Goal: Navigation & Orientation: Find specific page/section

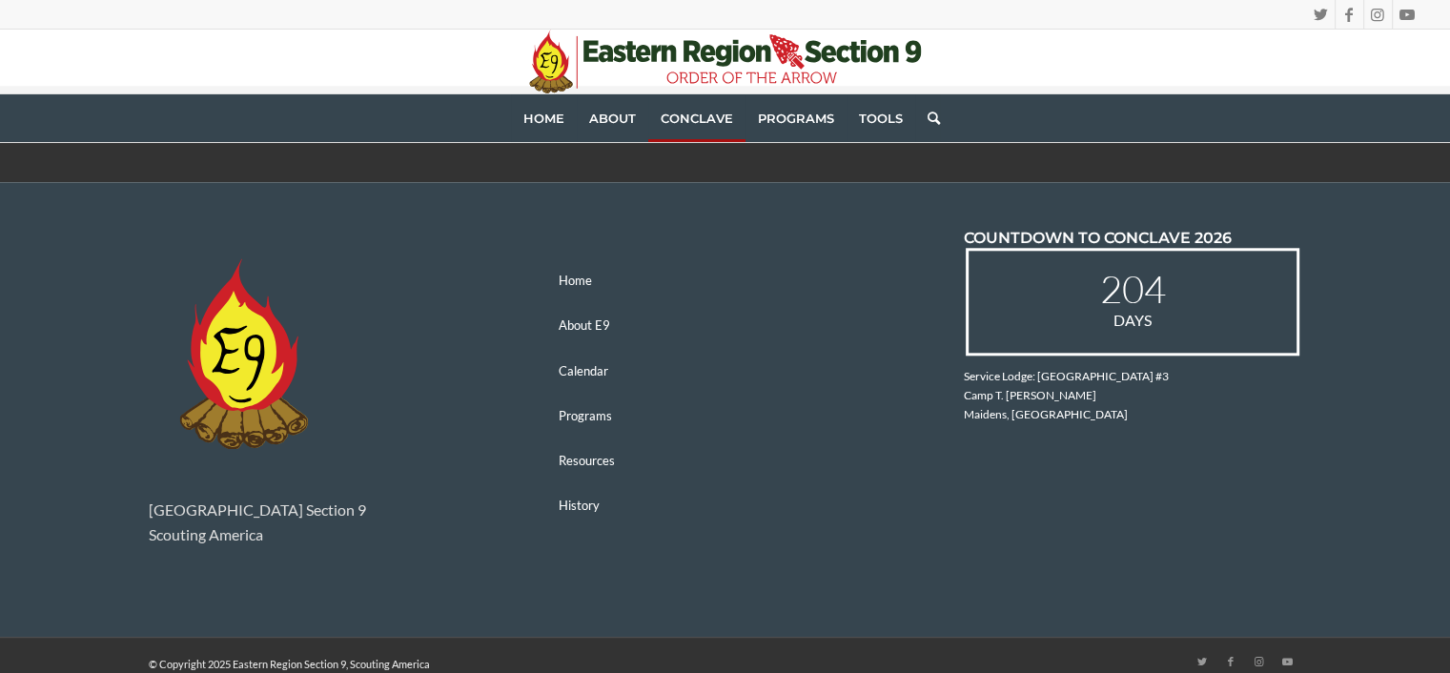
scroll to position [1925, 0]
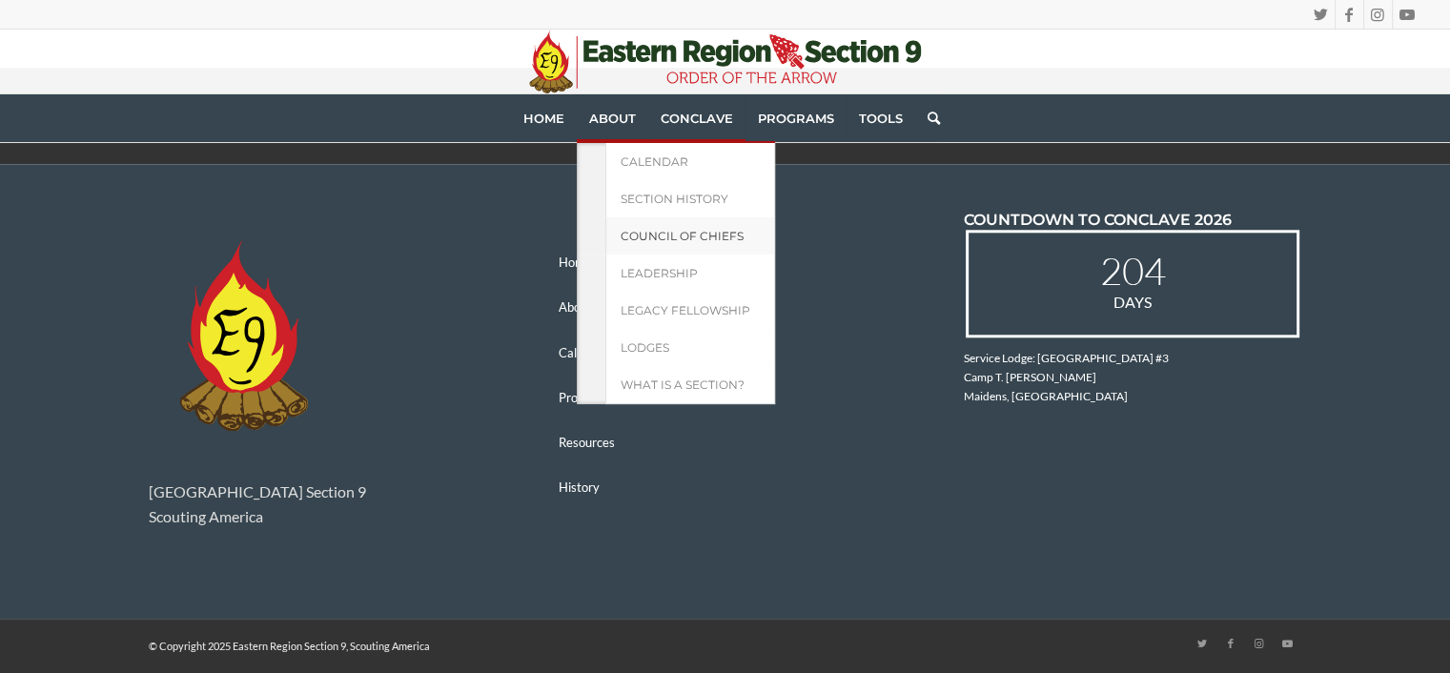
click at [671, 243] on link "Council of Chiefs" at bounding box center [691, 235] width 170 height 37
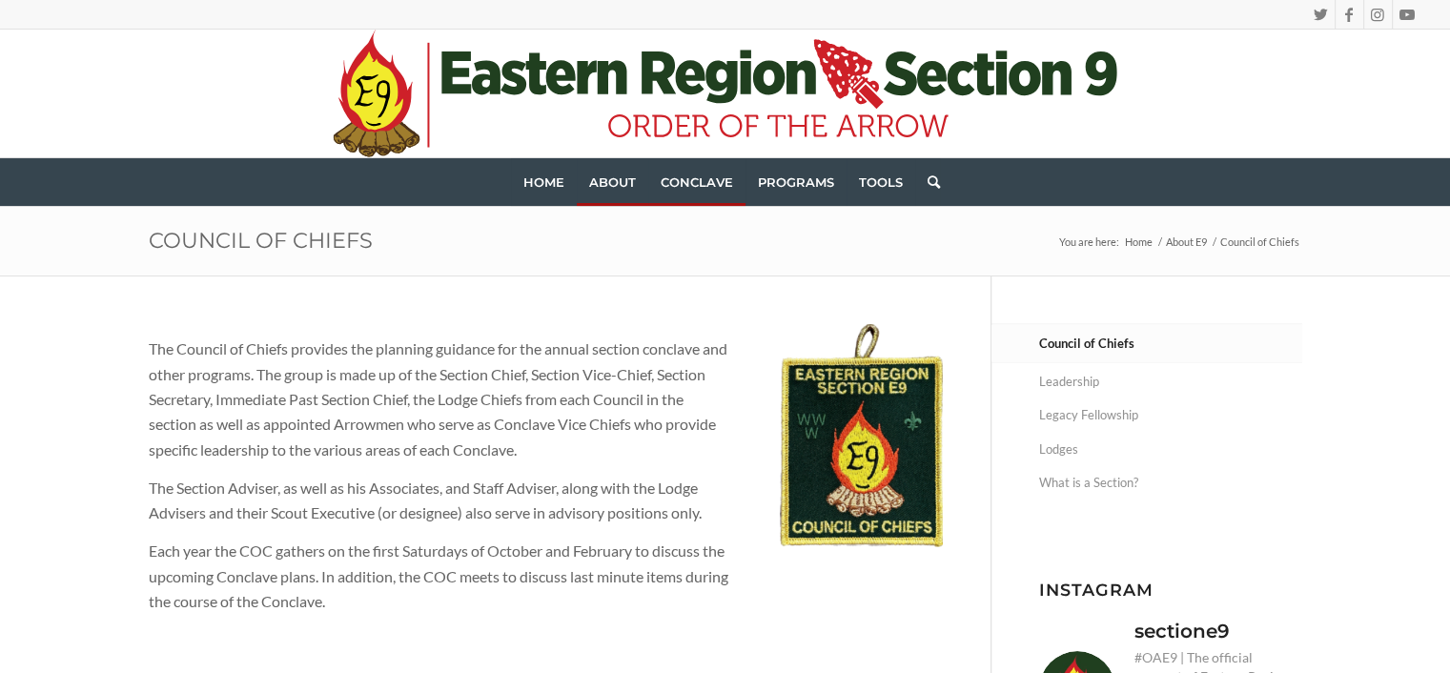
click at [702, 184] on span "Conclave" at bounding box center [697, 182] width 72 height 15
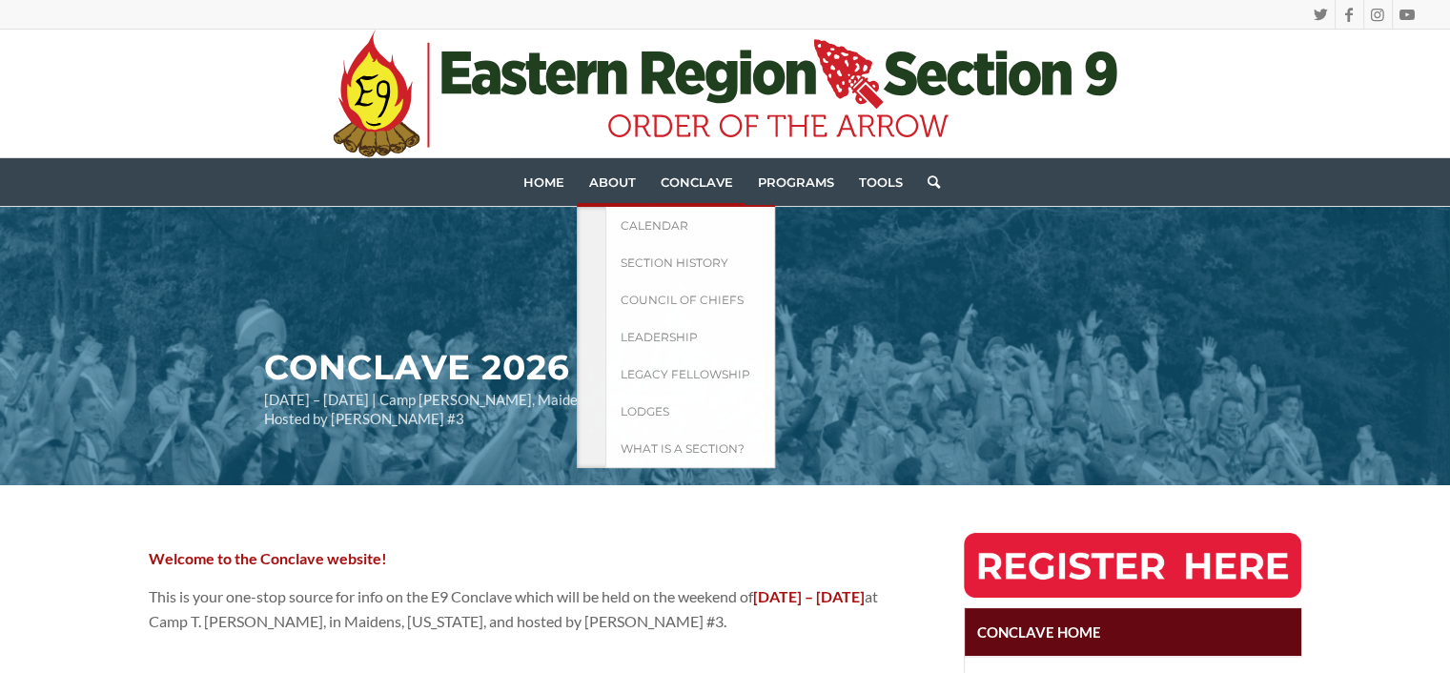
click at [614, 175] on span "About" at bounding box center [612, 182] width 47 height 15
click at [670, 408] on link "Lodges" at bounding box center [691, 411] width 170 height 37
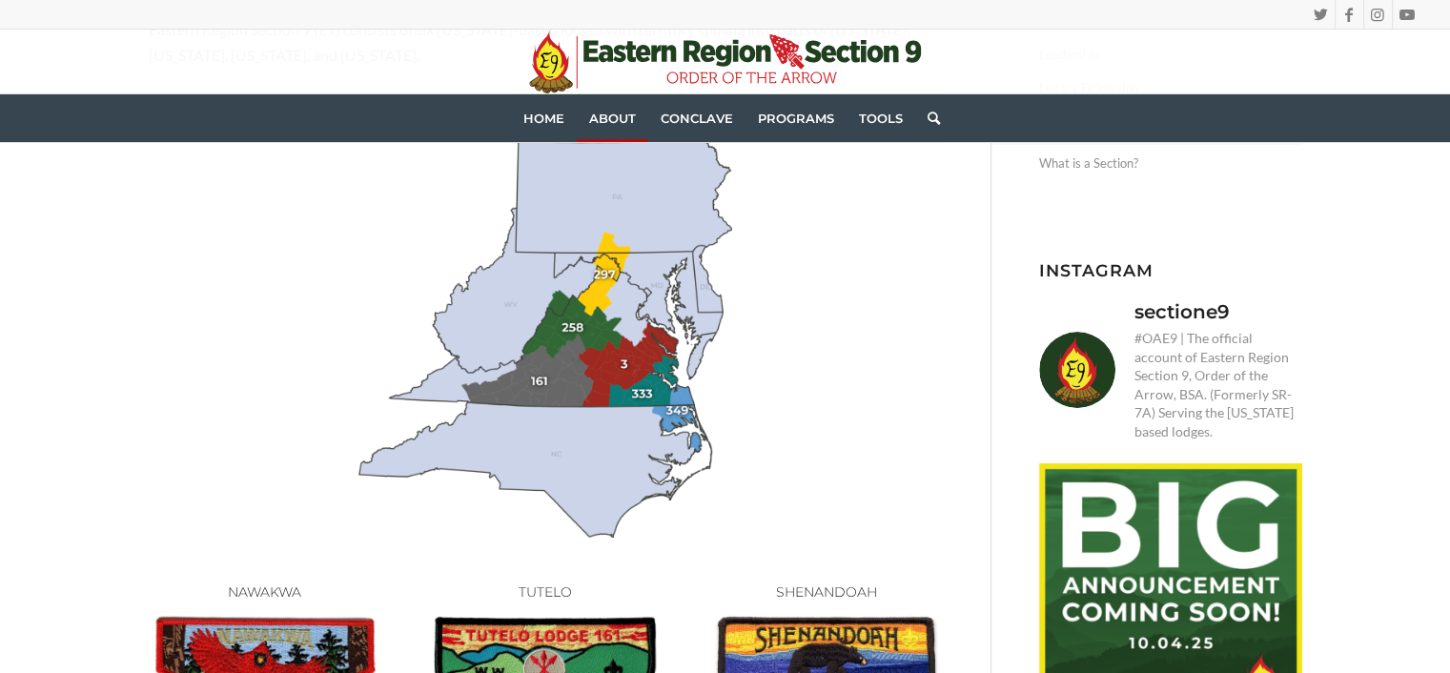
scroll to position [286, 0]
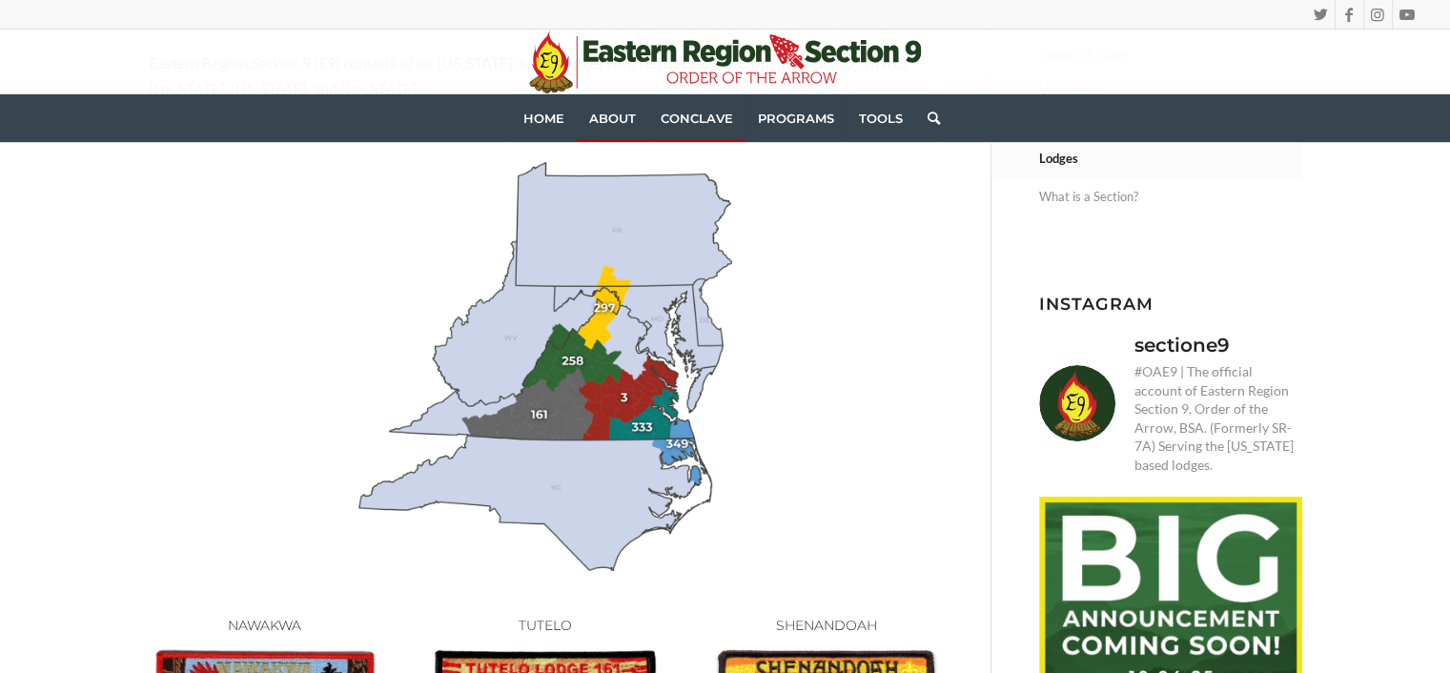
click at [687, 117] on span "Conclave" at bounding box center [697, 118] width 72 height 15
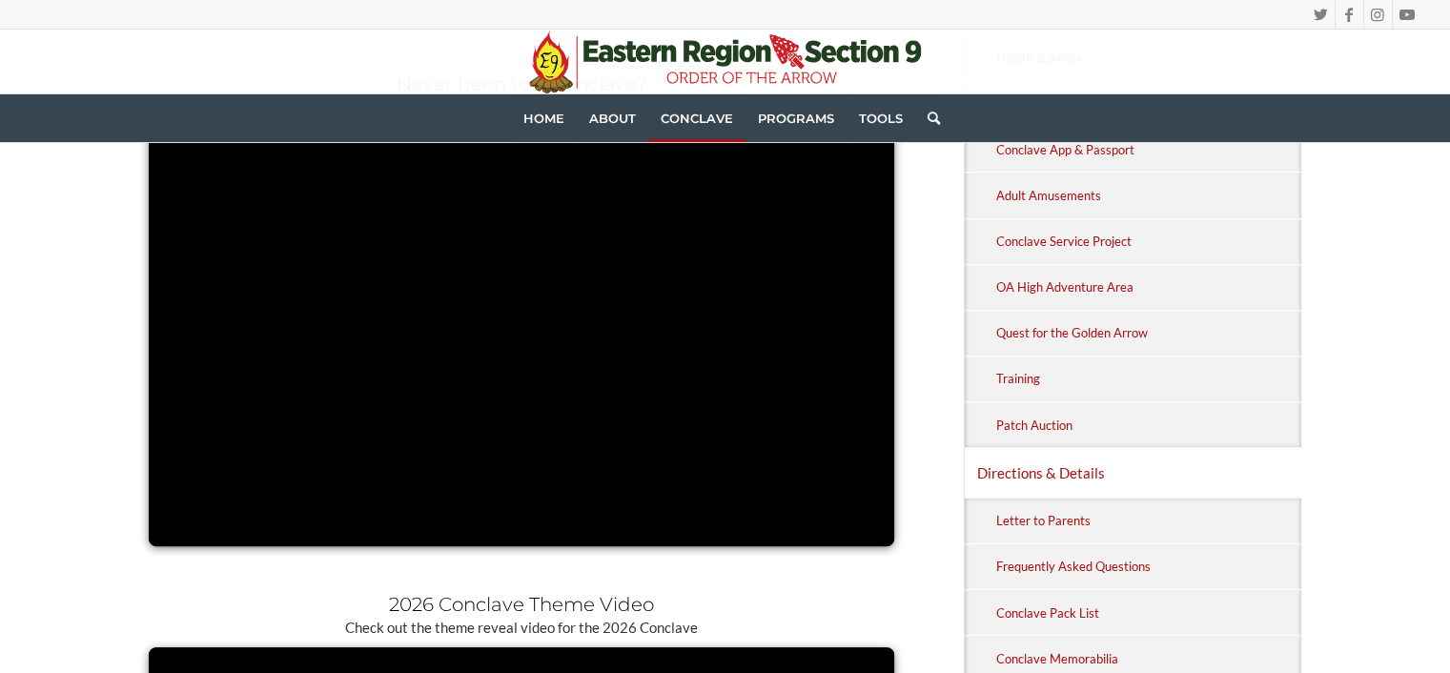
scroll to position [954, 0]
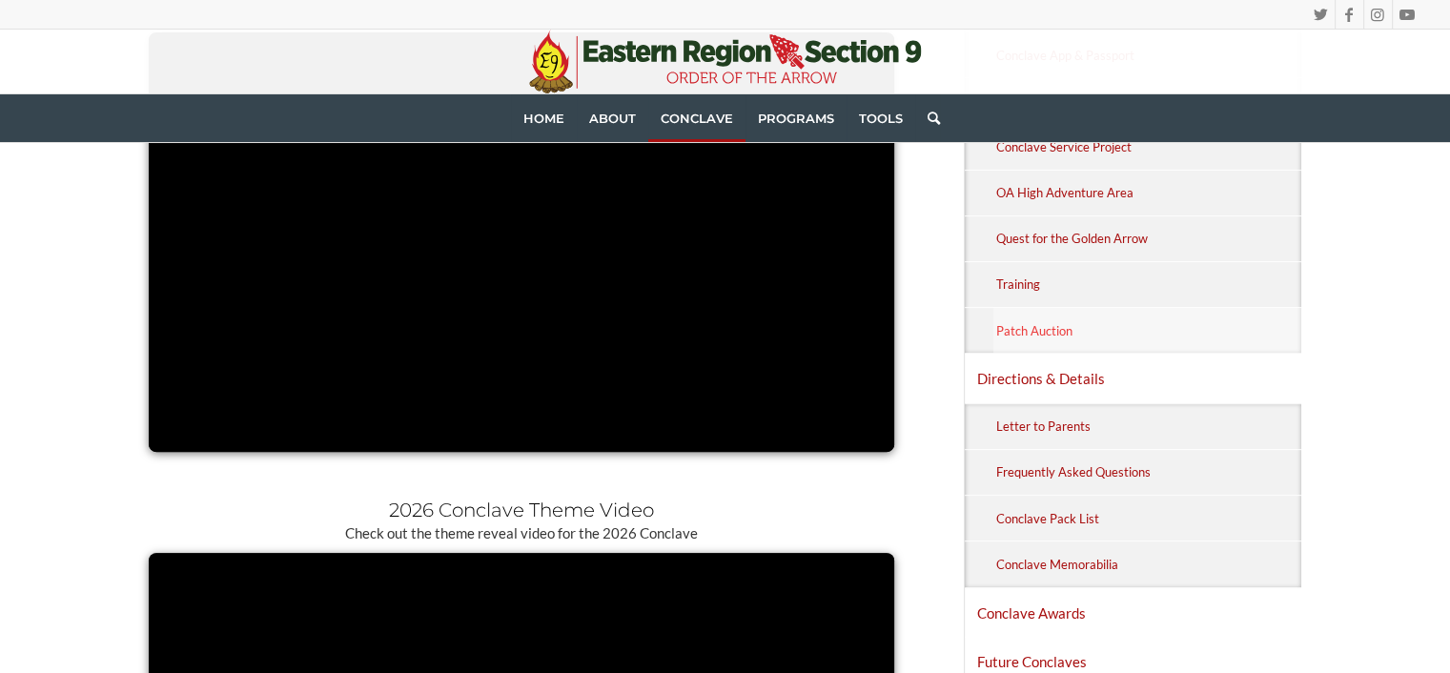
click at [1026, 330] on link "Patch Auction" at bounding box center [1148, 330] width 309 height 45
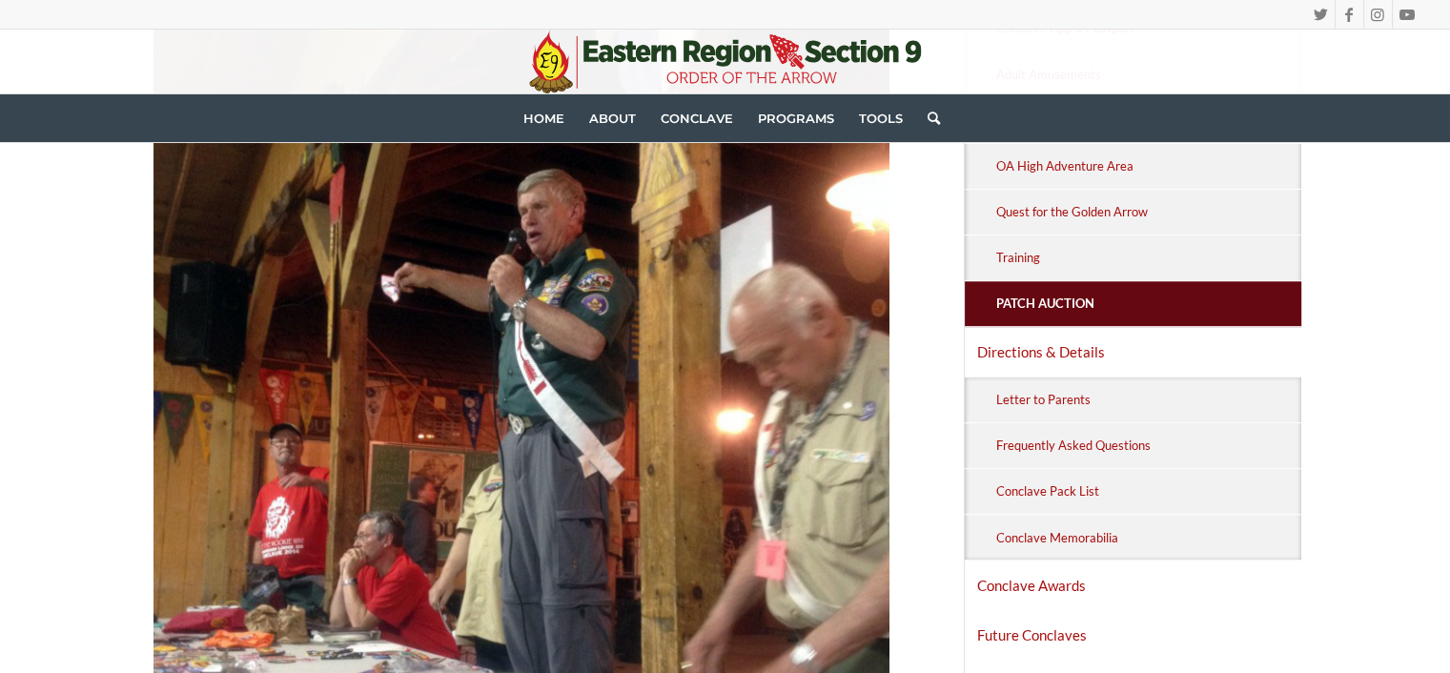
scroll to position [954, 0]
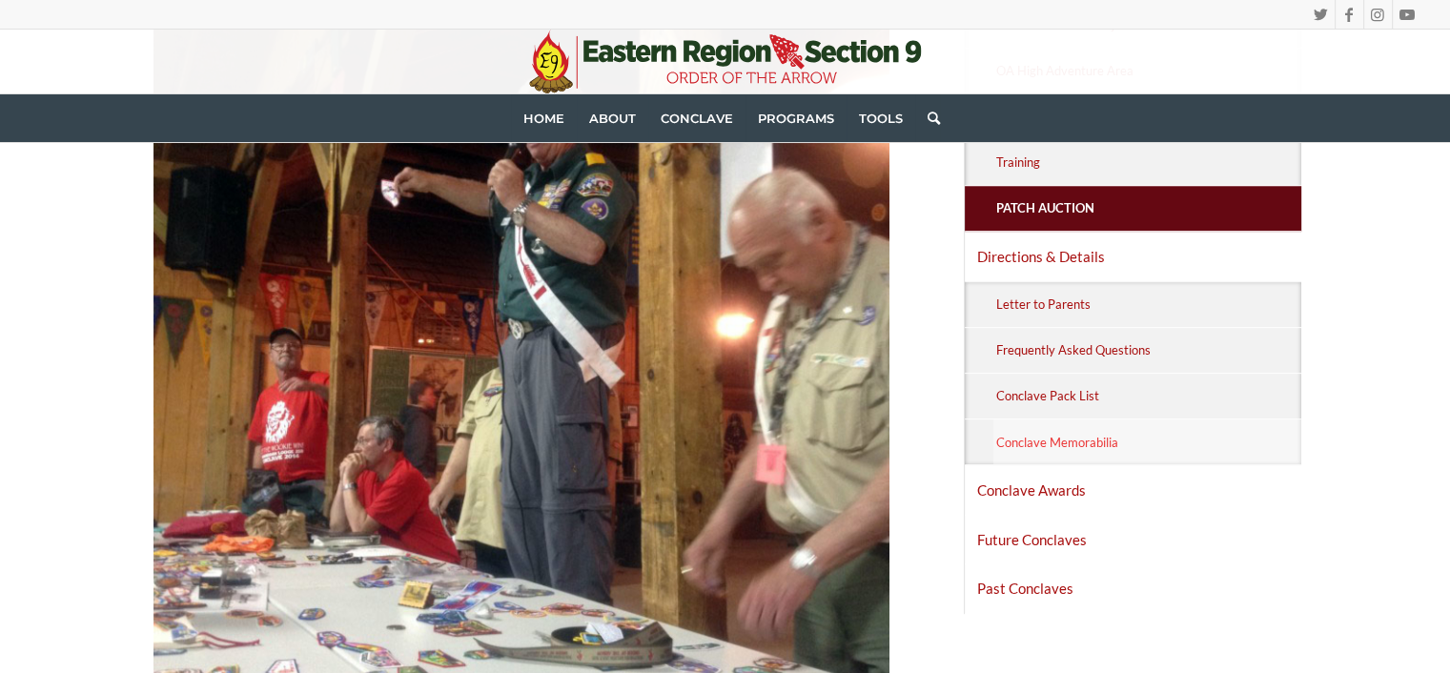
click at [1075, 439] on link "Conclave Memorabilia" at bounding box center [1148, 442] width 309 height 45
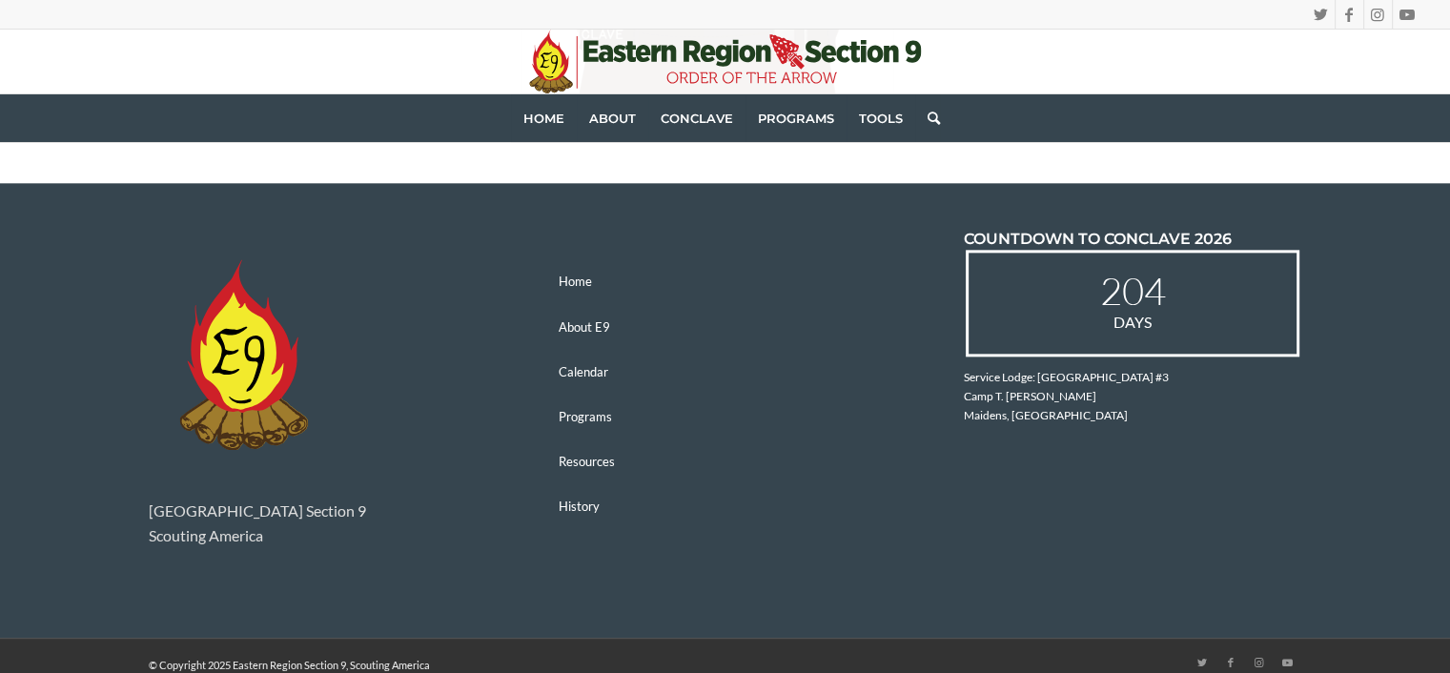
scroll to position [2279, 0]
